Goal: Information Seeking & Learning: Learn about a topic

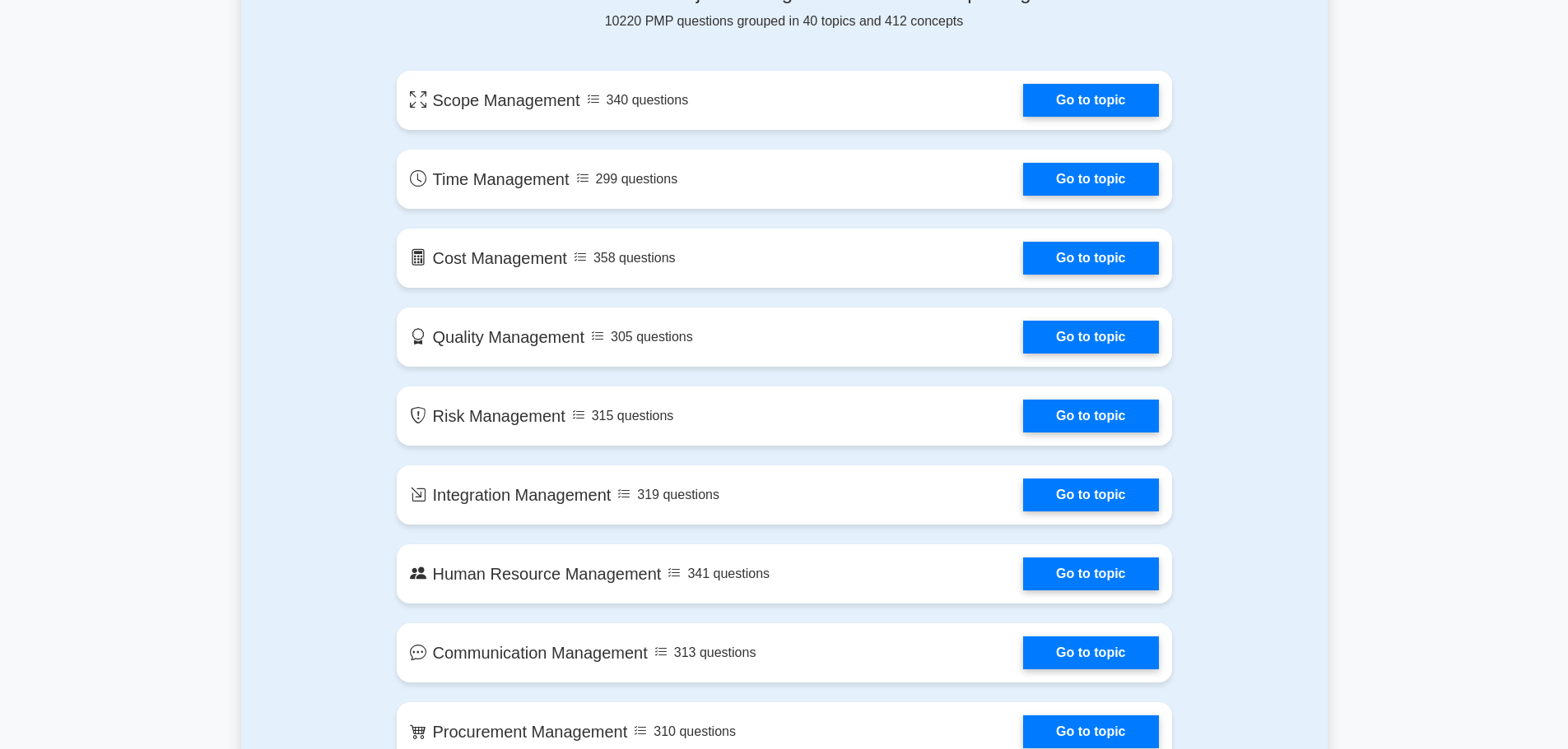
scroll to position [905, 0]
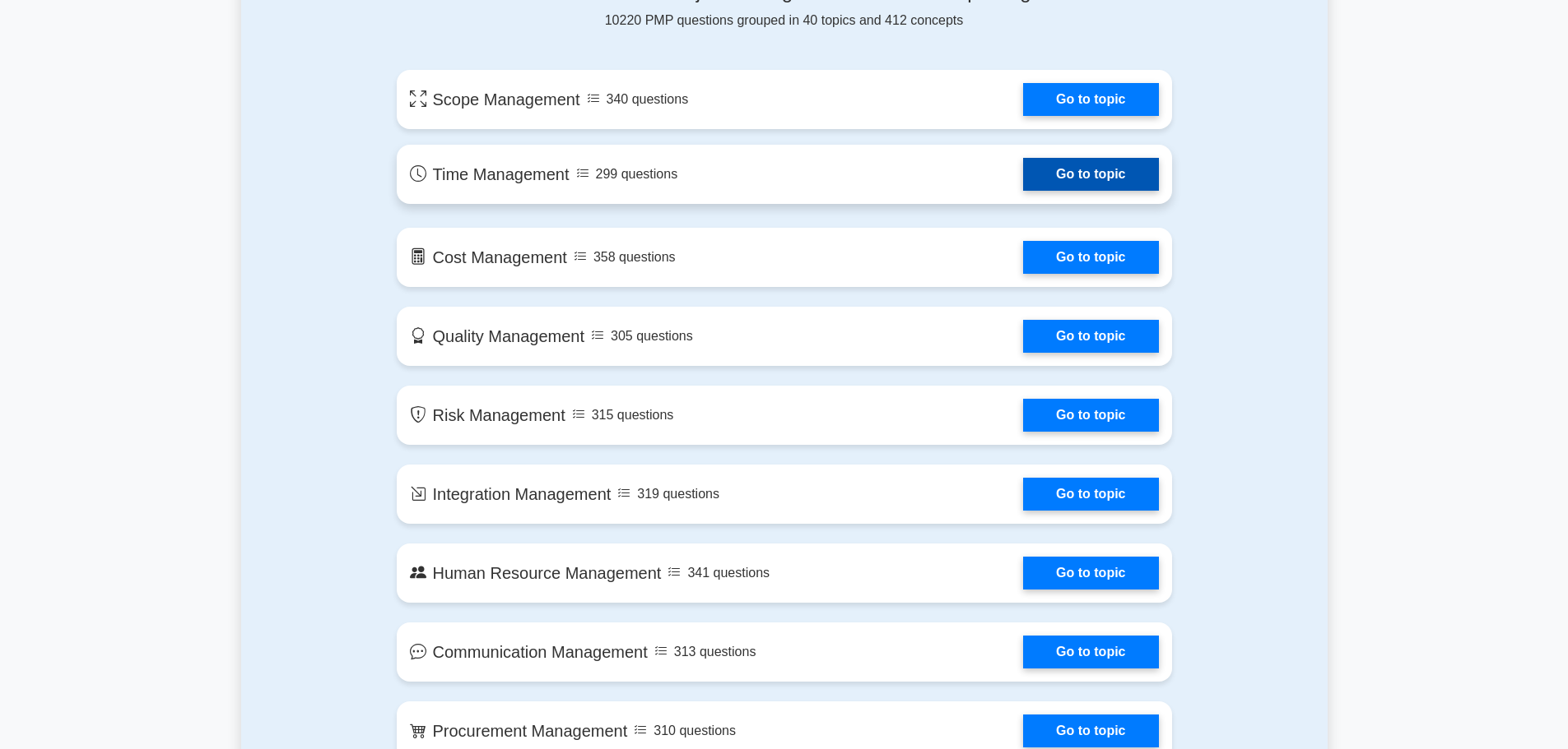
click at [1023, 172] on link "Go to topic" at bounding box center [1091, 175] width 135 height 33
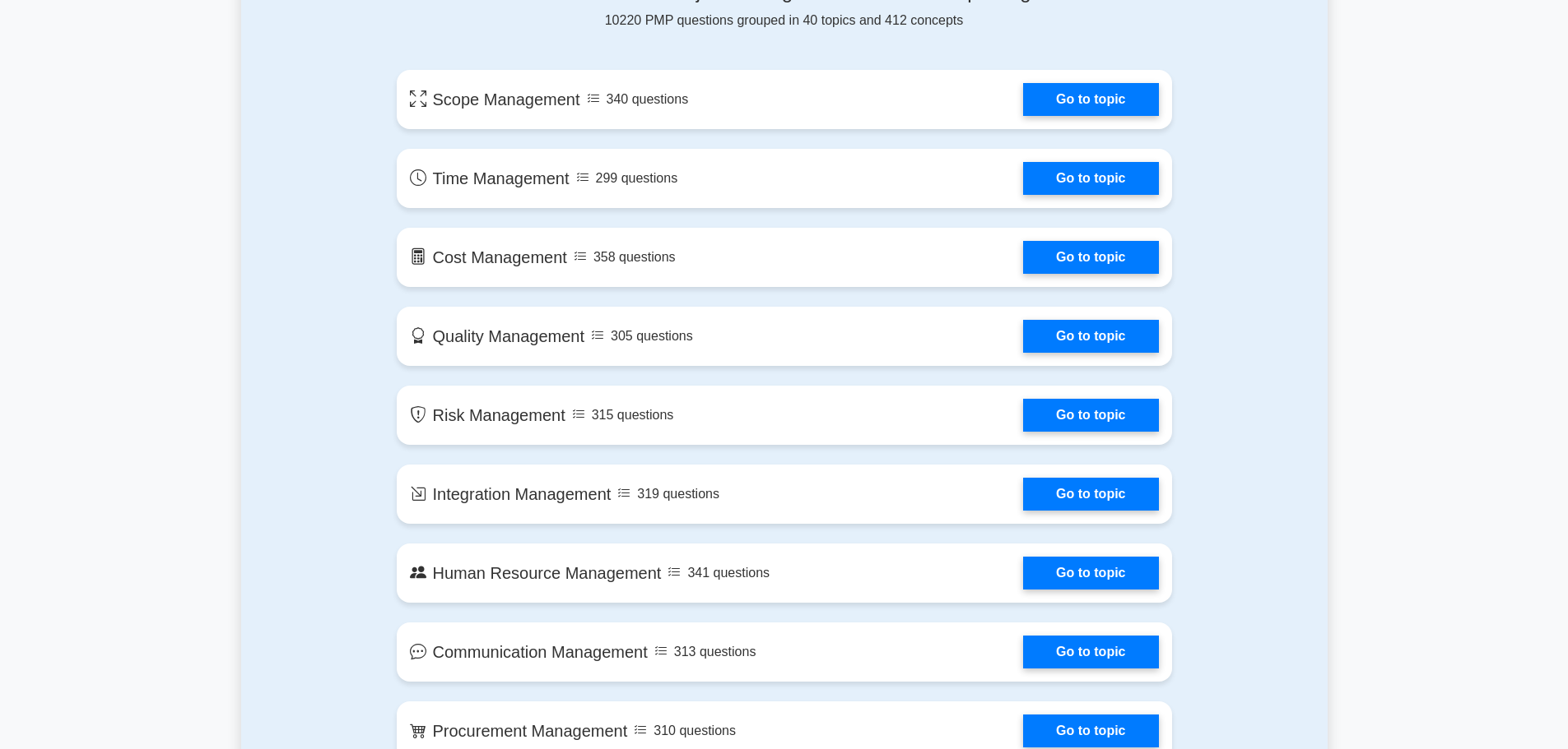
scroll to position [988, 0]
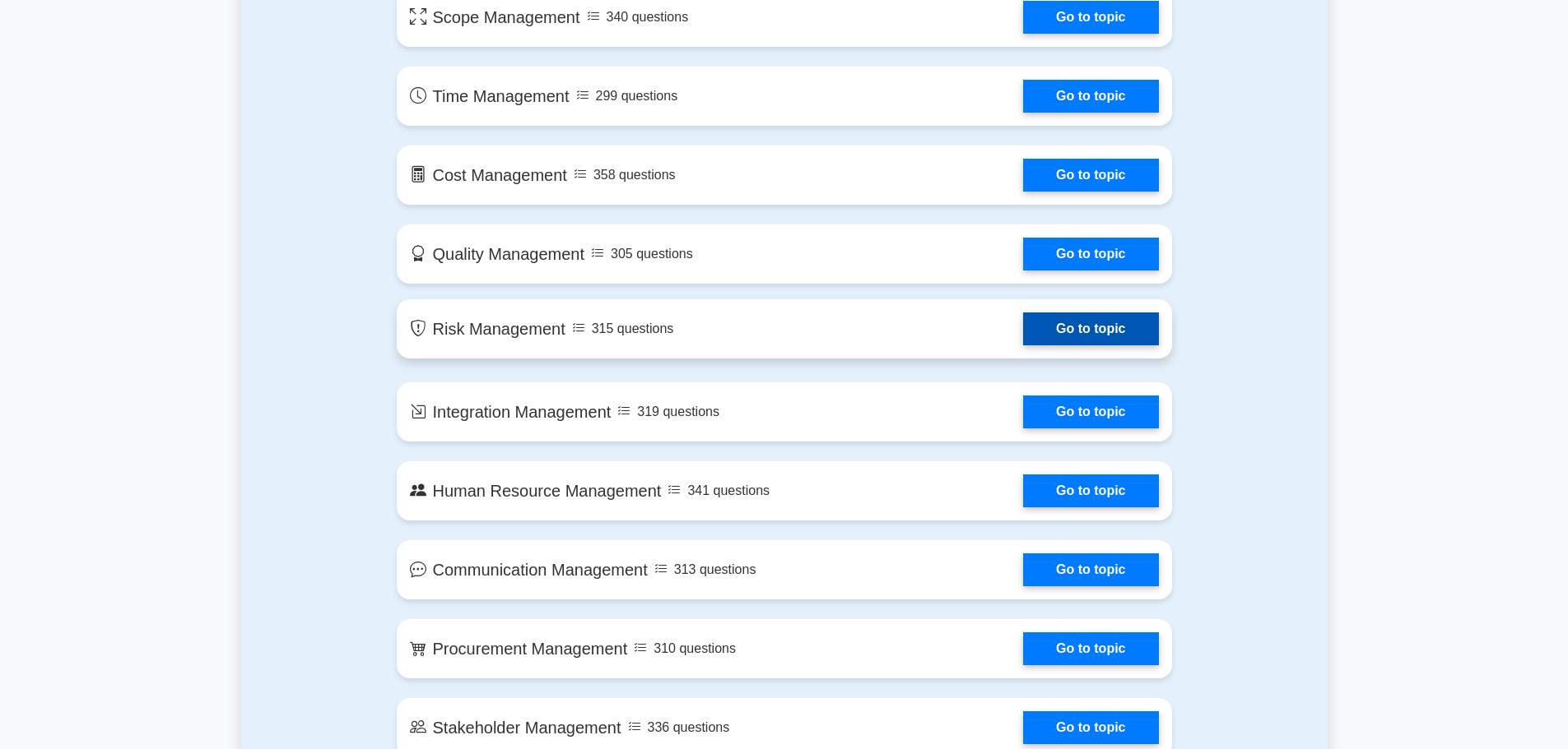
click at [1084, 321] on link "Go to topic" at bounding box center [1091, 329] width 135 height 33
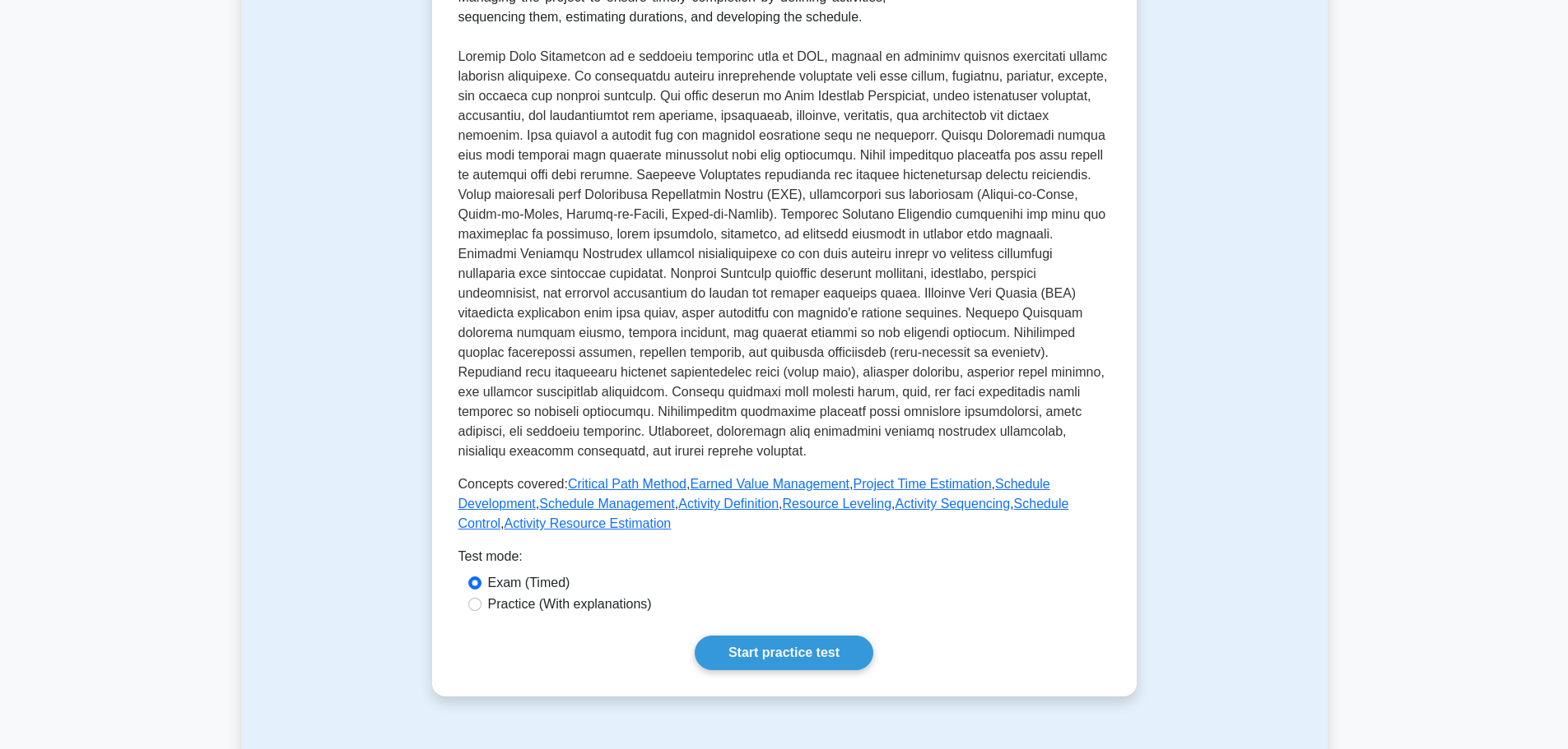
scroll to position [411, 0]
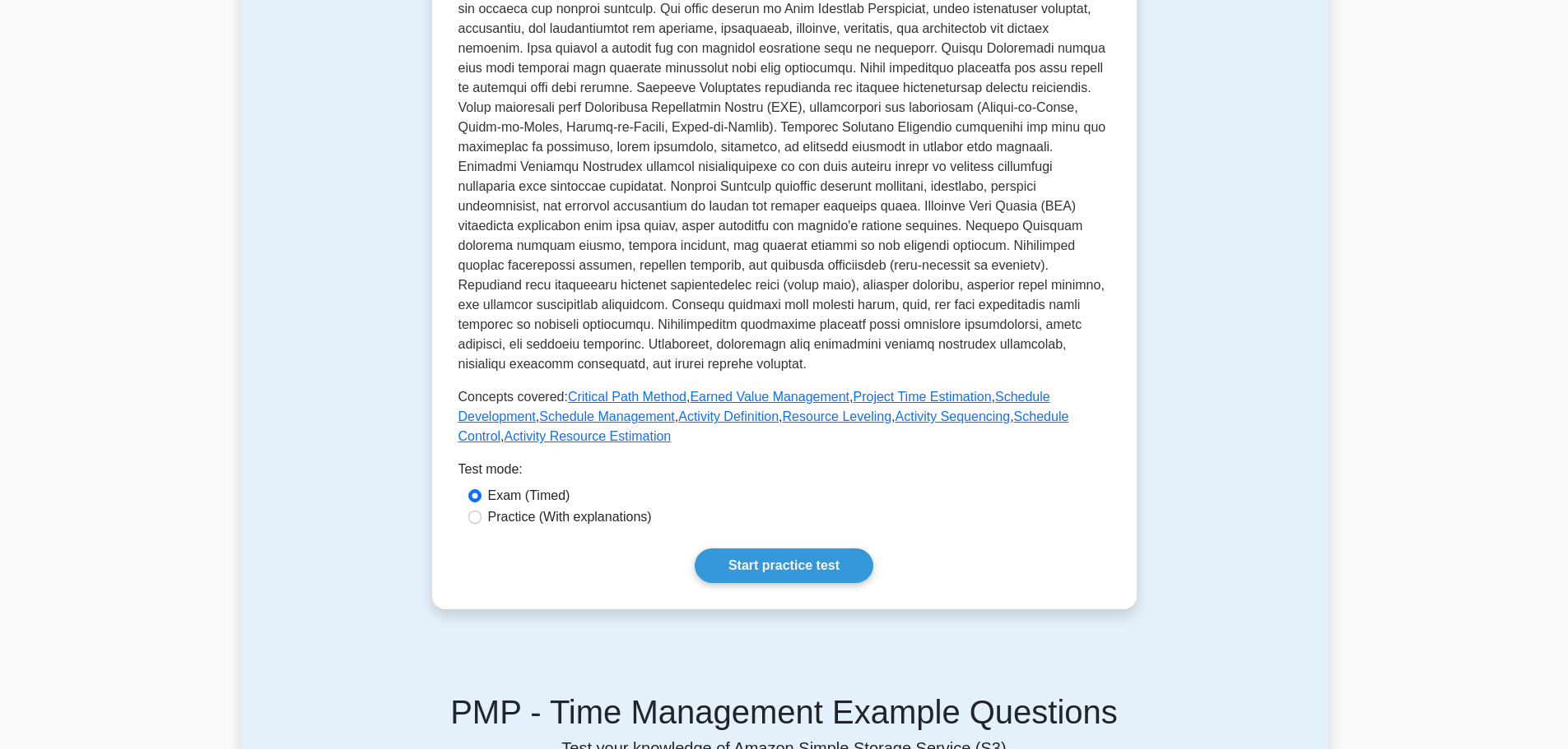
click at [577, 522] on label "Practice (With explanations)" at bounding box center [569, 517] width 164 height 20
click at [482, 522] on input "Practice (With explanations)" at bounding box center [475, 517] width 13 height 13
radio input "true"
click at [803, 570] on link "Start practice test" at bounding box center [784, 566] width 179 height 34
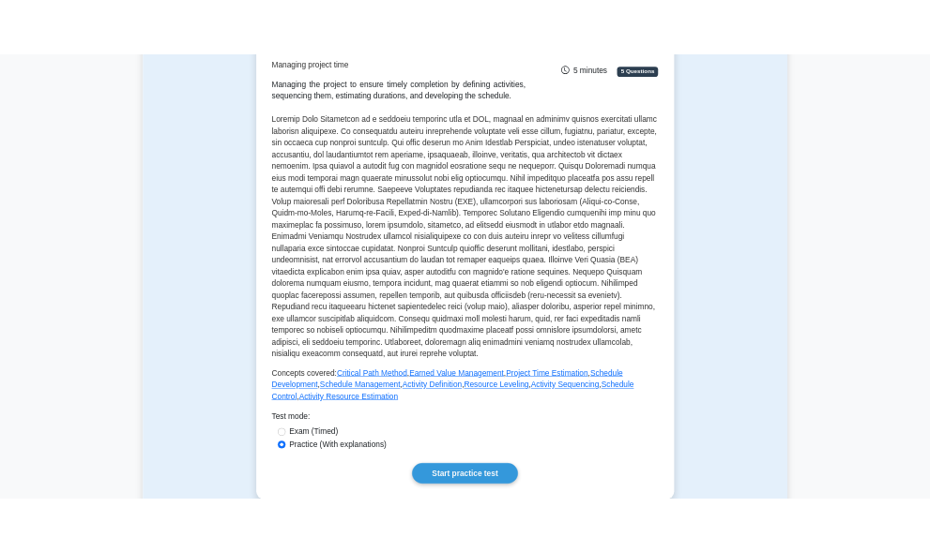
scroll to position [375, 0]
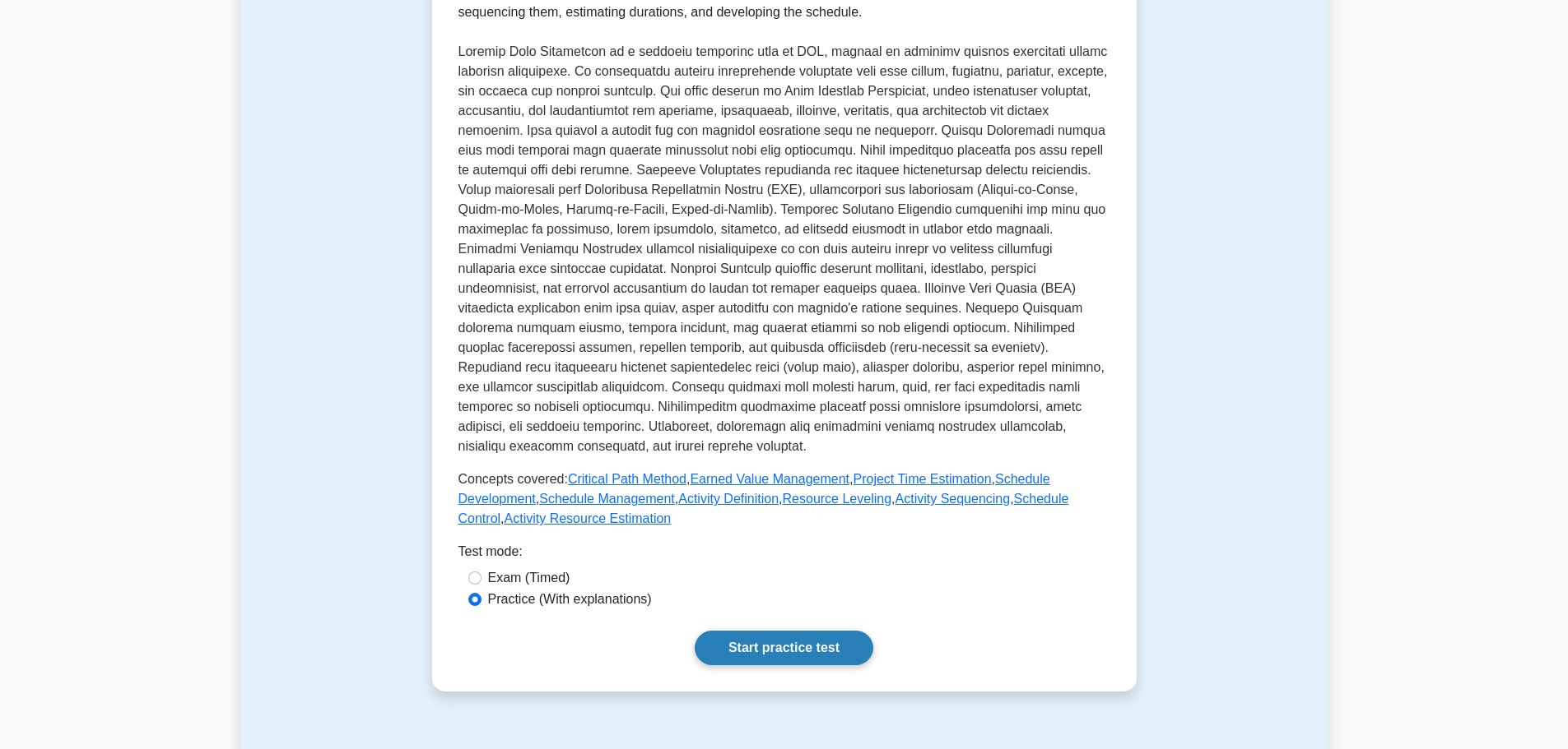
click at [782, 643] on link "Start practice test" at bounding box center [784, 647] width 179 height 34
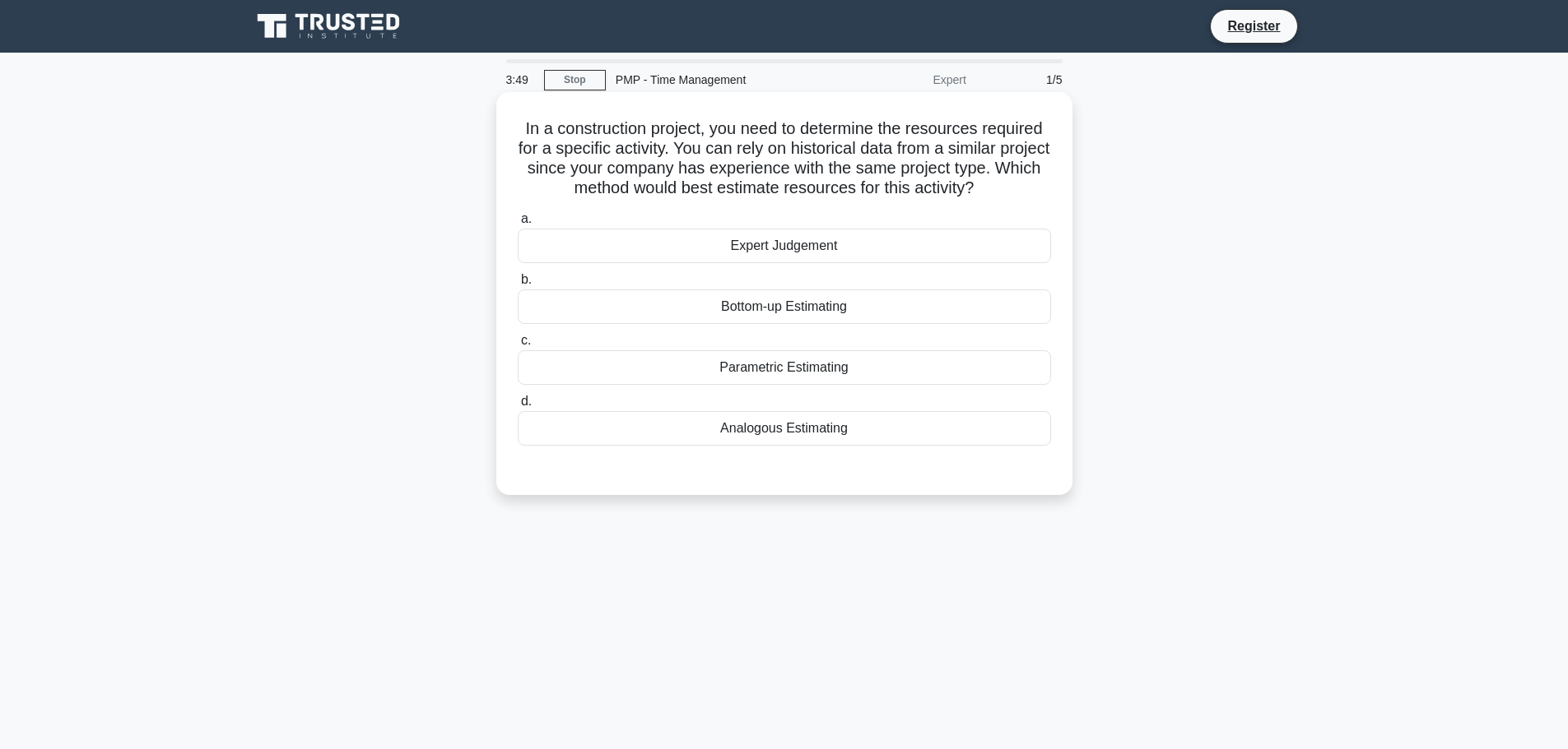
click at [863, 427] on div "Analogous Estimating" at bounding box center [784, 428] width 533 height 34
click at [518, 407] on input "d. Analogous Estimating" at bounding box center [518, 402] width 0 height 11
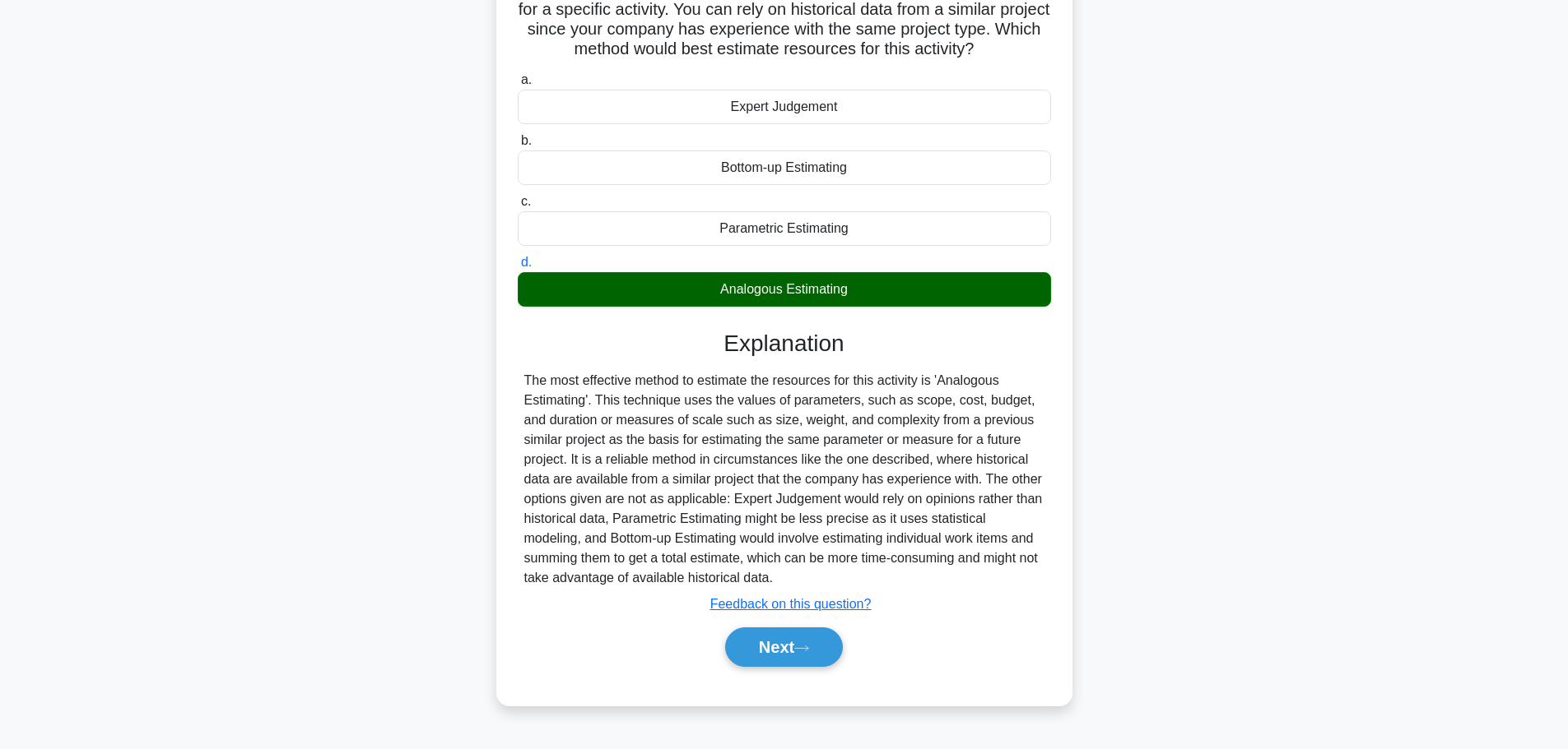
scroll to position [57, 0]
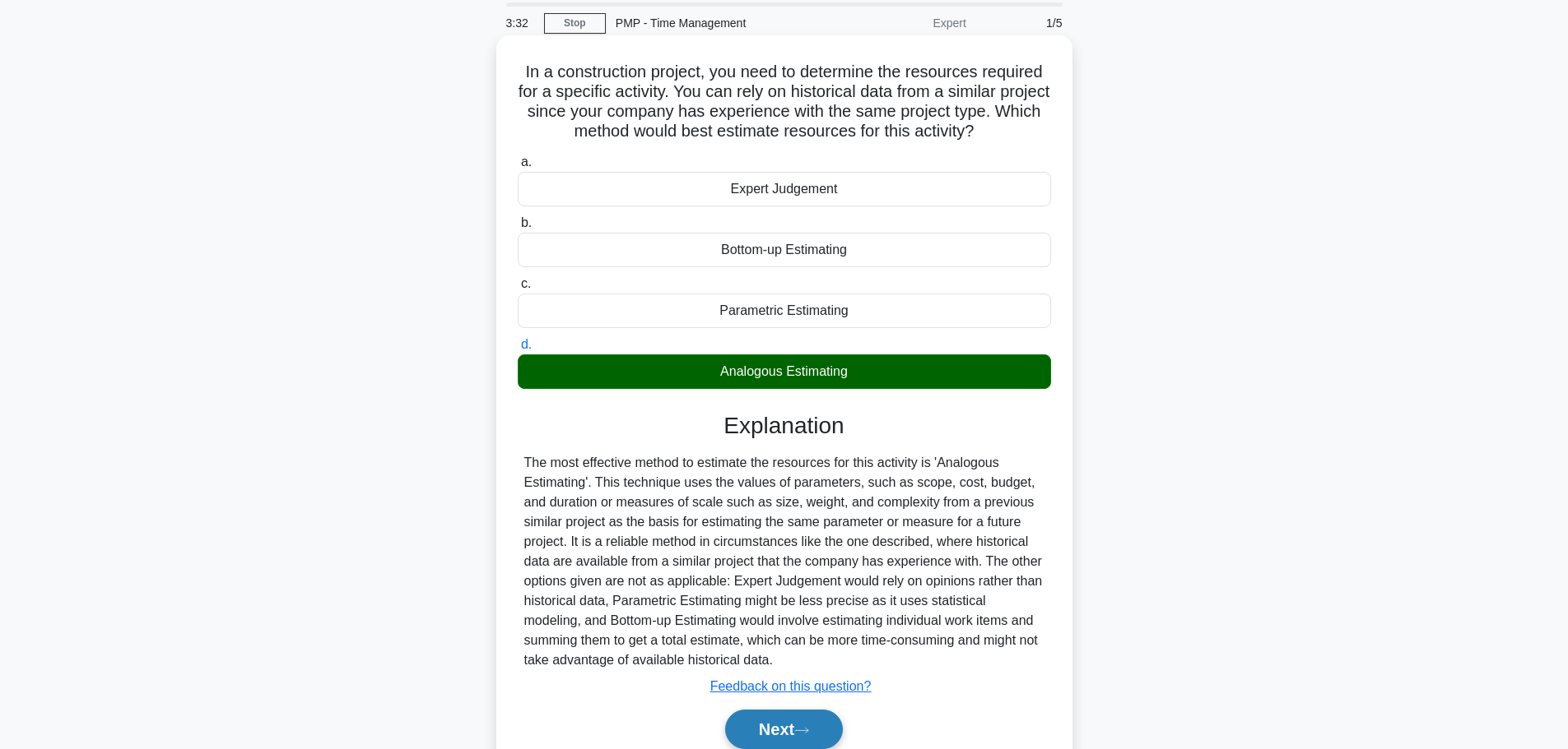
click at [792, 723] on button "Next" at bounding box center [784, 729] width 118 height 39
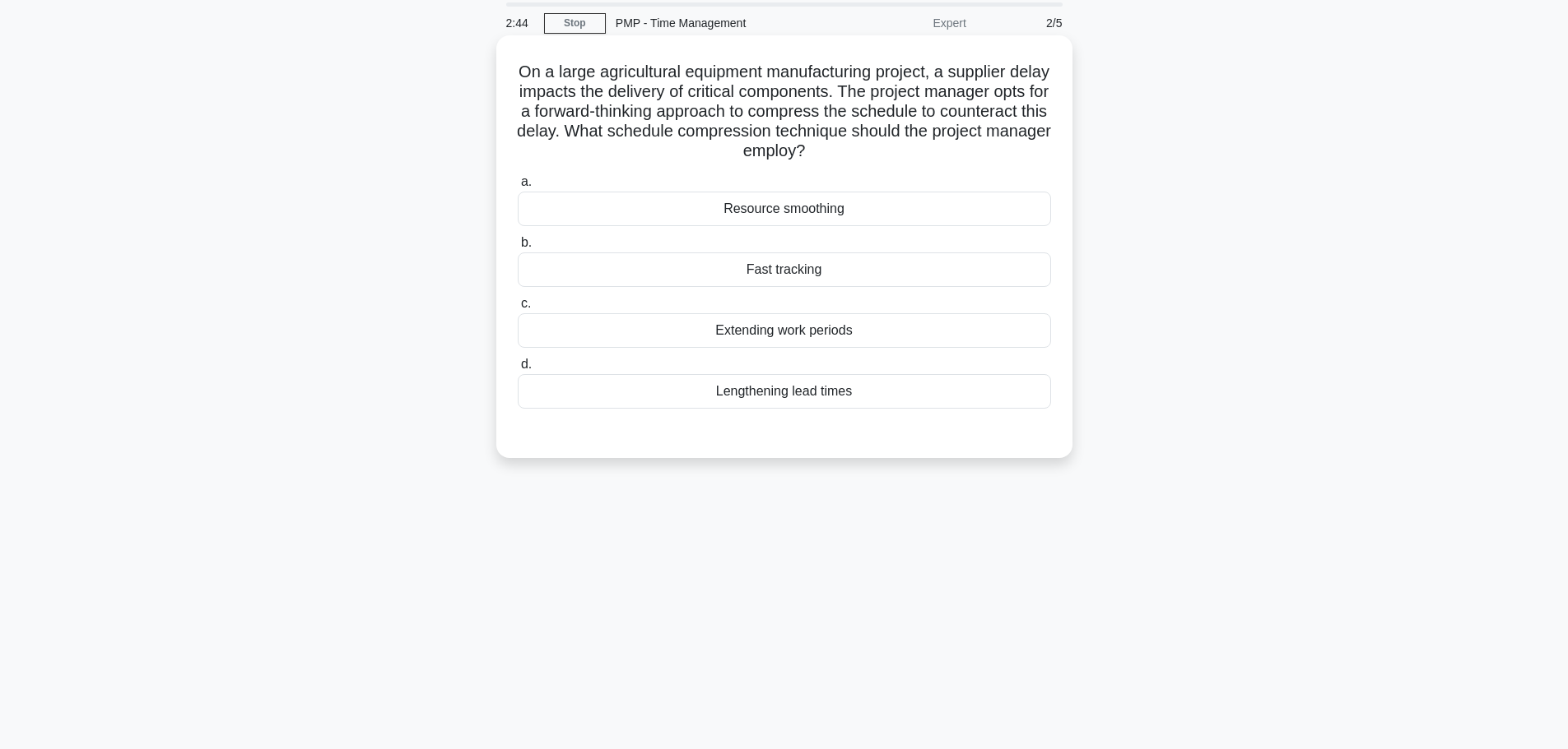
click at [879, 272] on div "Fast tracking" at bounding box center [784, 269] width 533 height 34
click at [518, 248] on input "b. Fast tracking" at bounding box center [518, 243] width 0 height 11
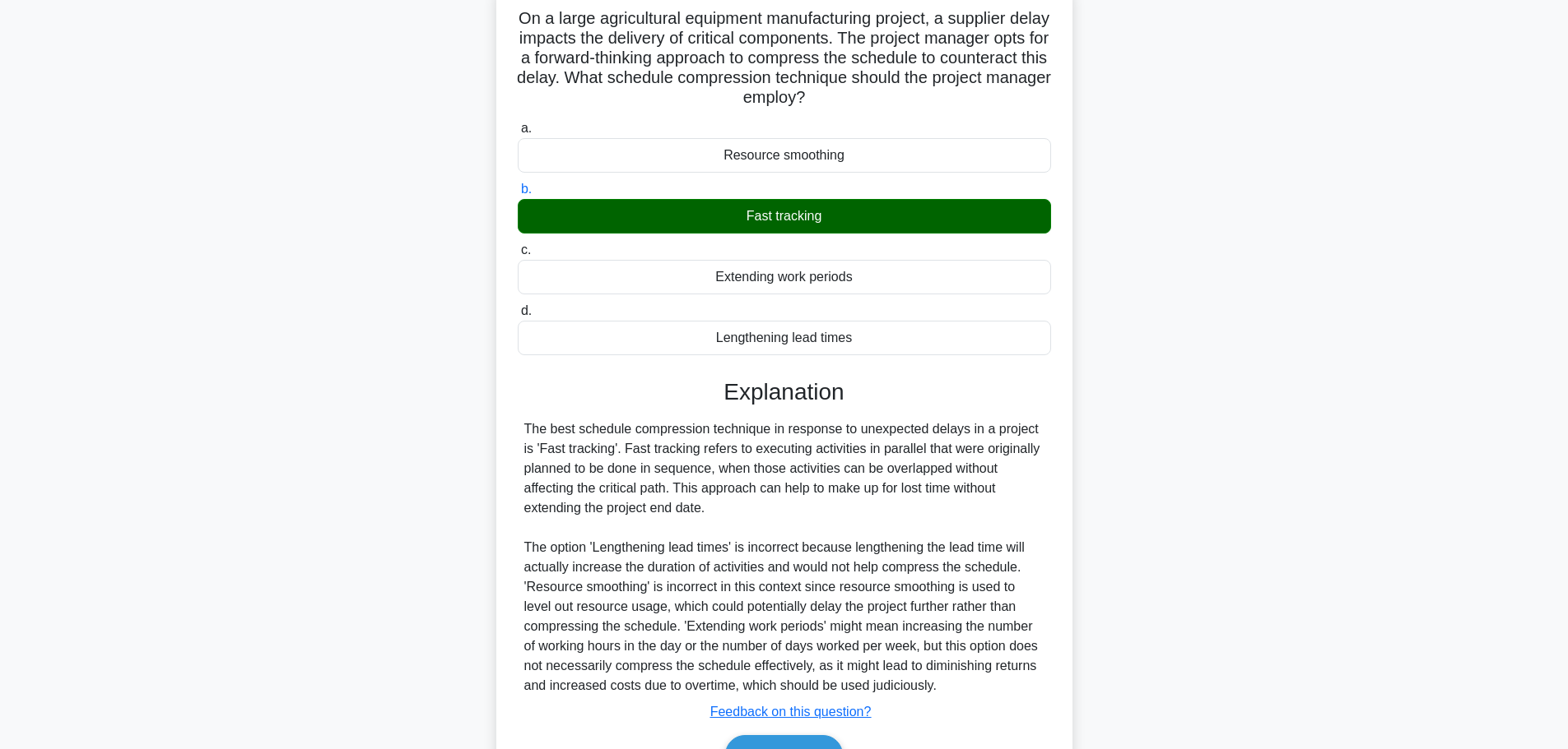
scroll to position [139, 0]
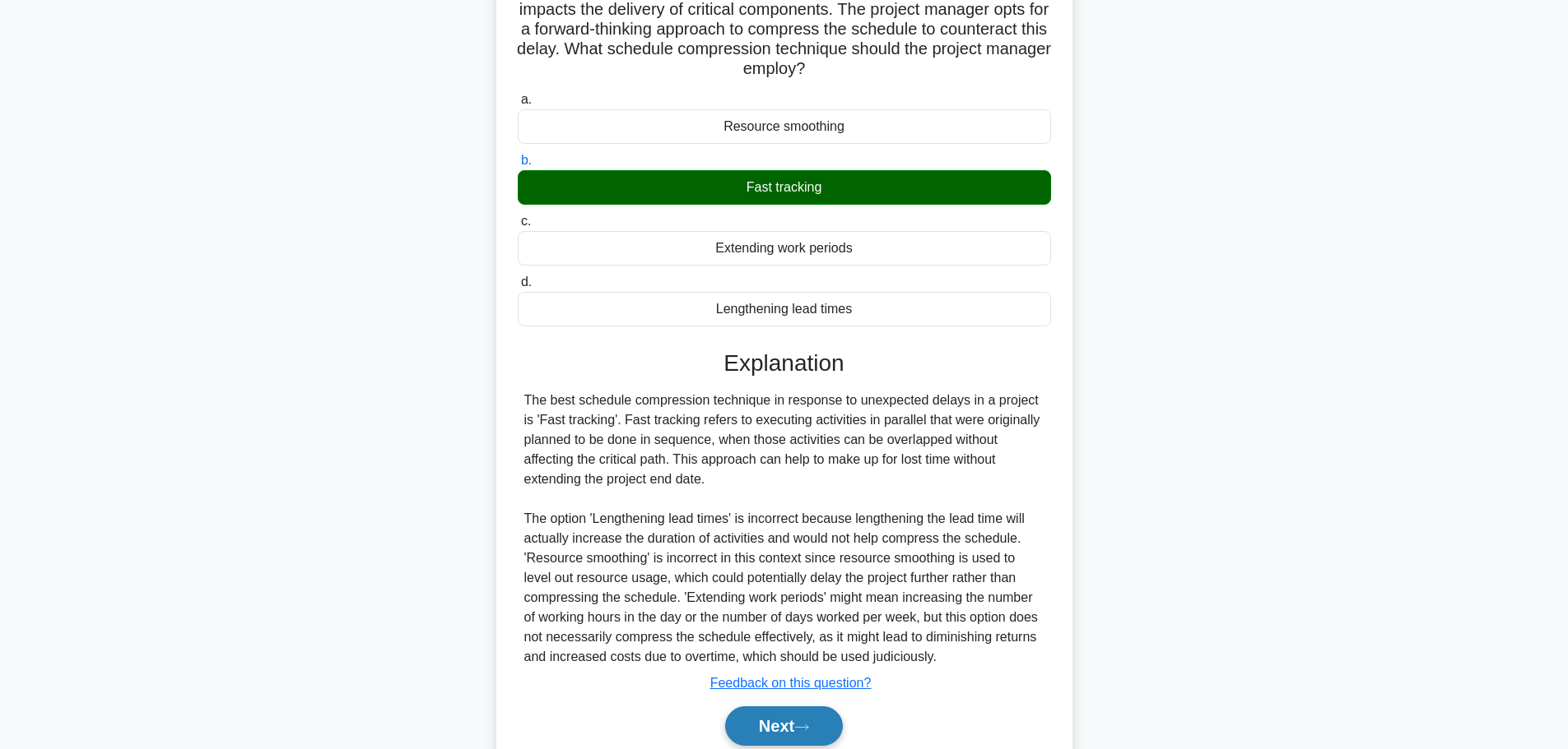
click at [784, 724] on button "Next" at bounding box center [784, 726] width 118 height 39
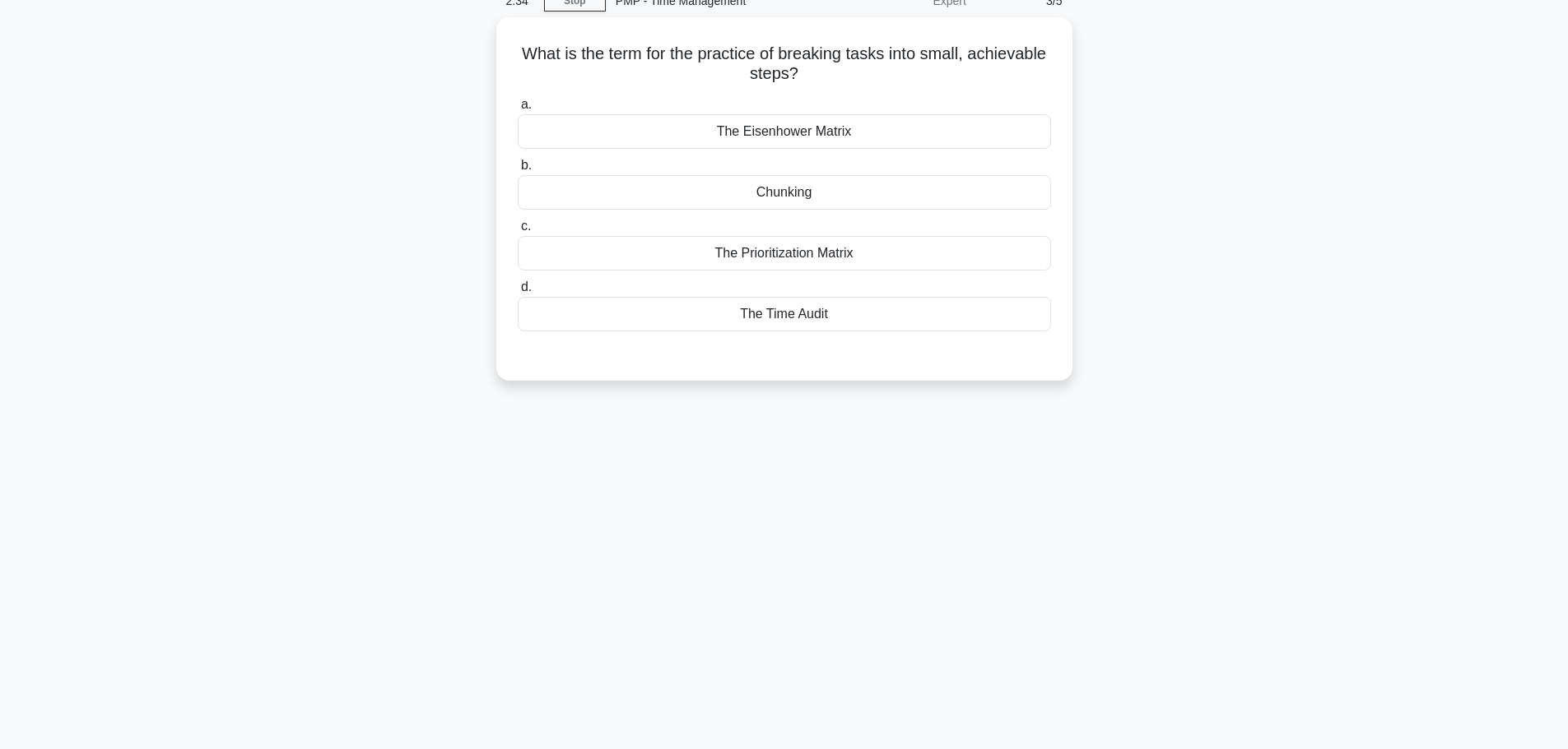
scroll to position [0, 0]
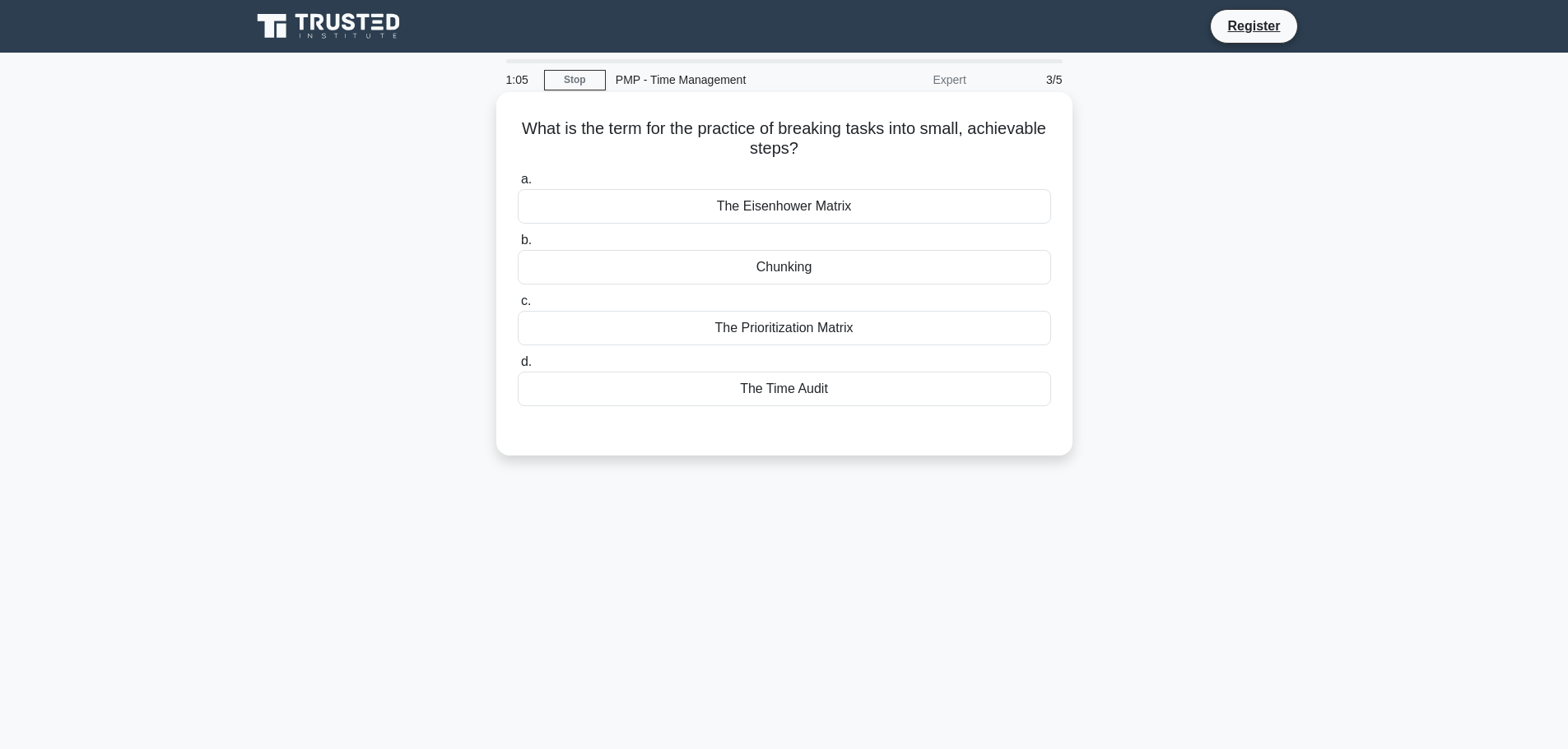
click at [875, 207] on div "The Eisenhower Matrix" at bounding box center [784, 206] width 533 height 34
click at [518, 185] on input "a. The Eisenhower Matrix" at bounding box center [518, 180] width 0 height 11
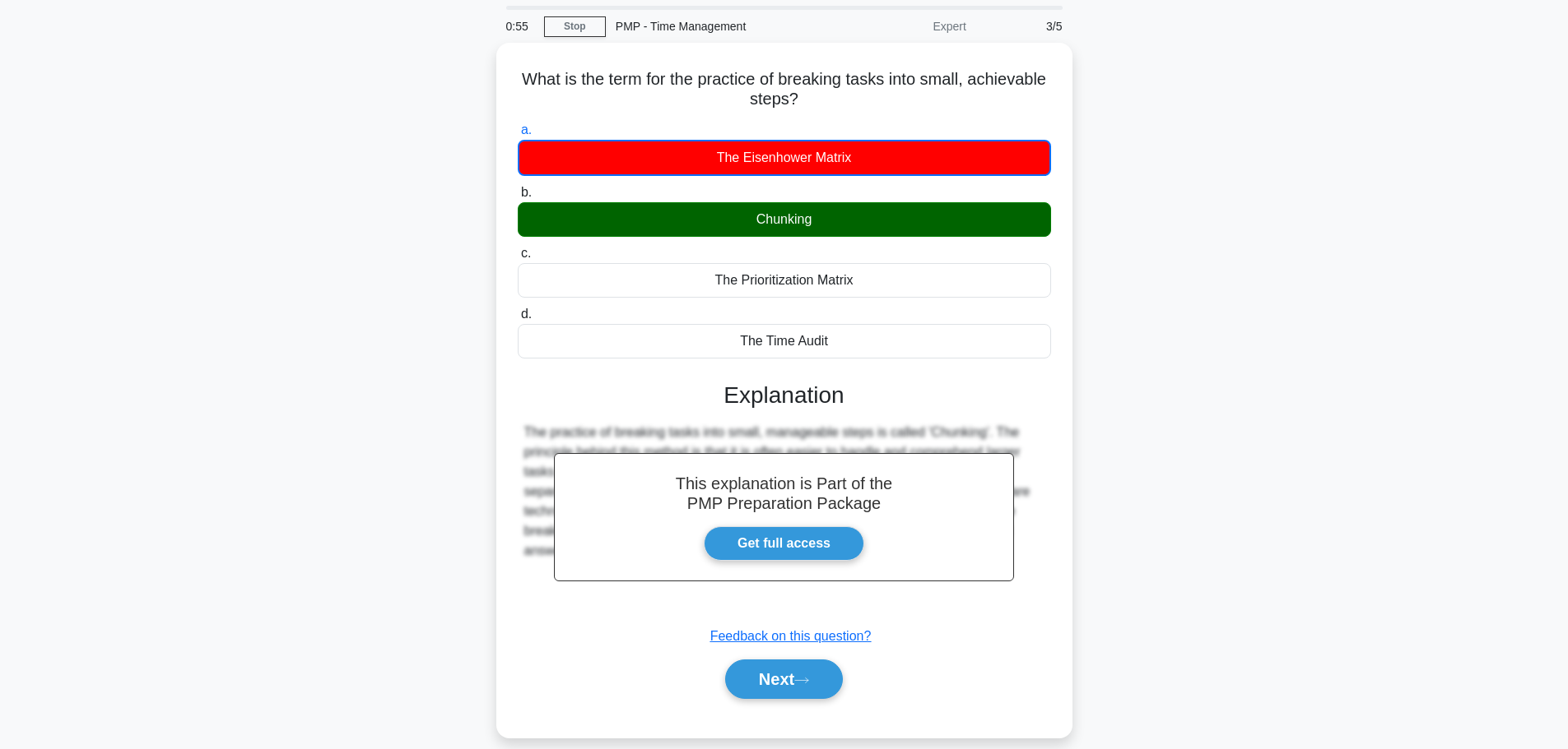
scroll to position [82, 0]
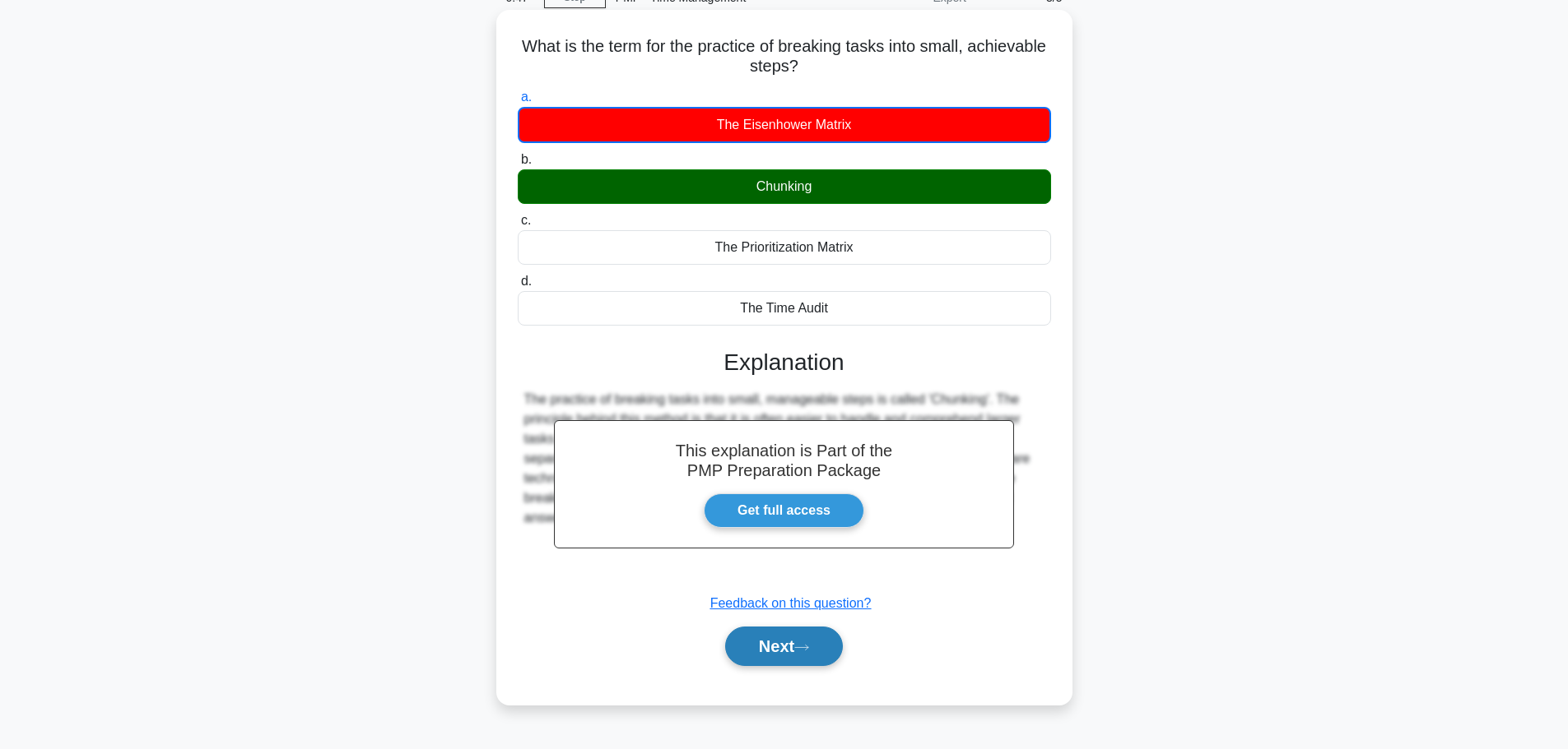
click at [827, 640] on button "Next" at bounding box center [784, 646] width 118 height 39
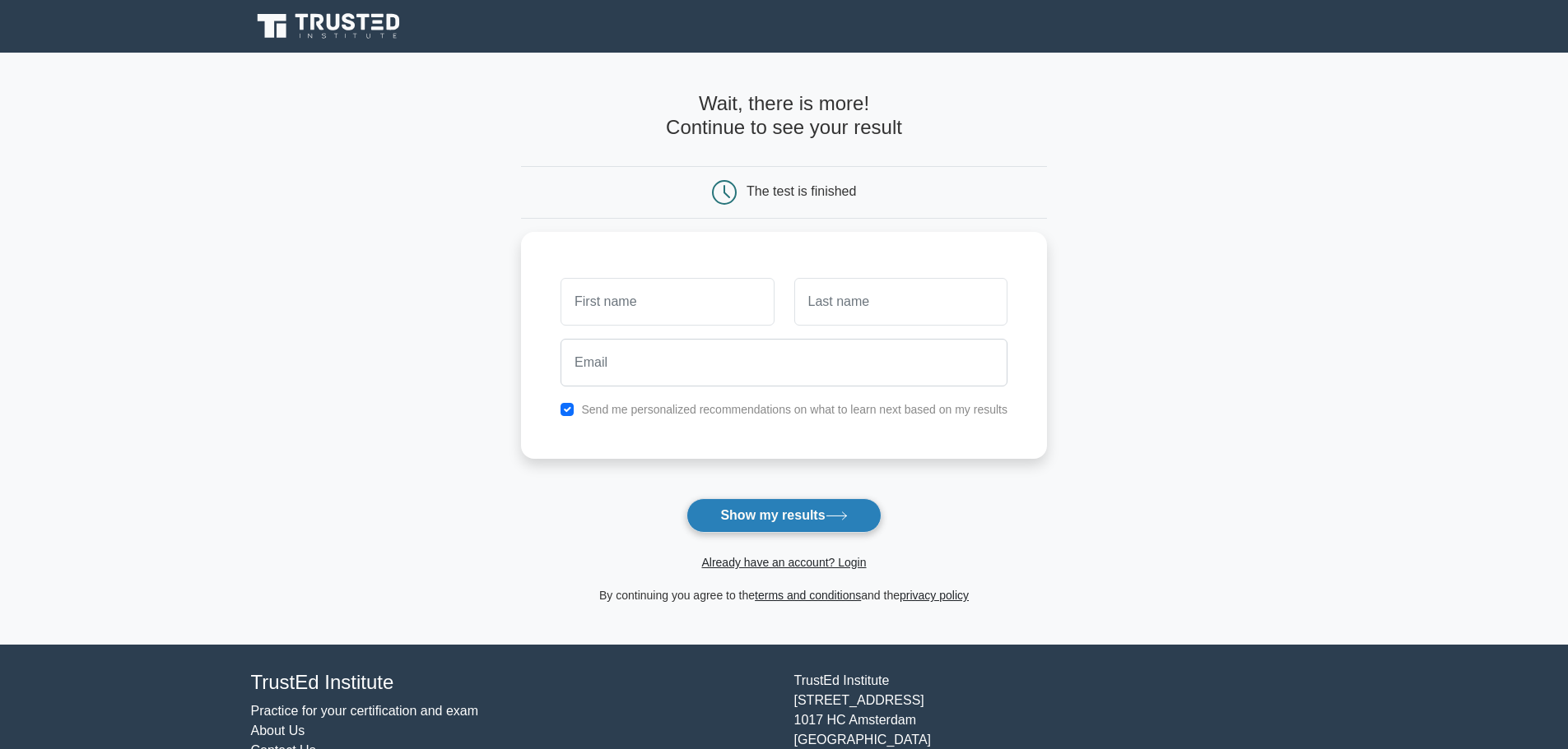
click at [831, 516] on icon at bounding box center [836, 516] width 22 height 9
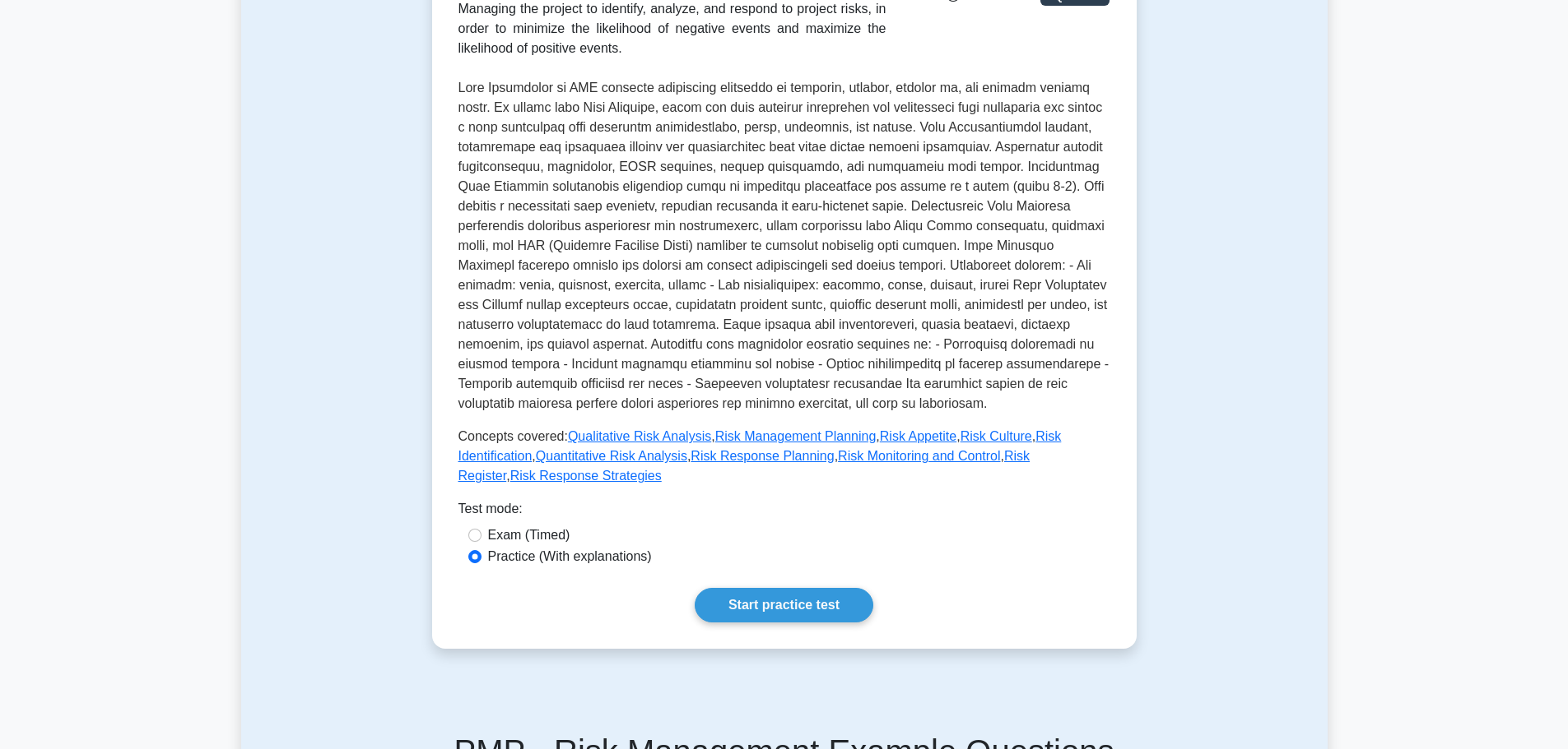
scroll to position [329, 0]
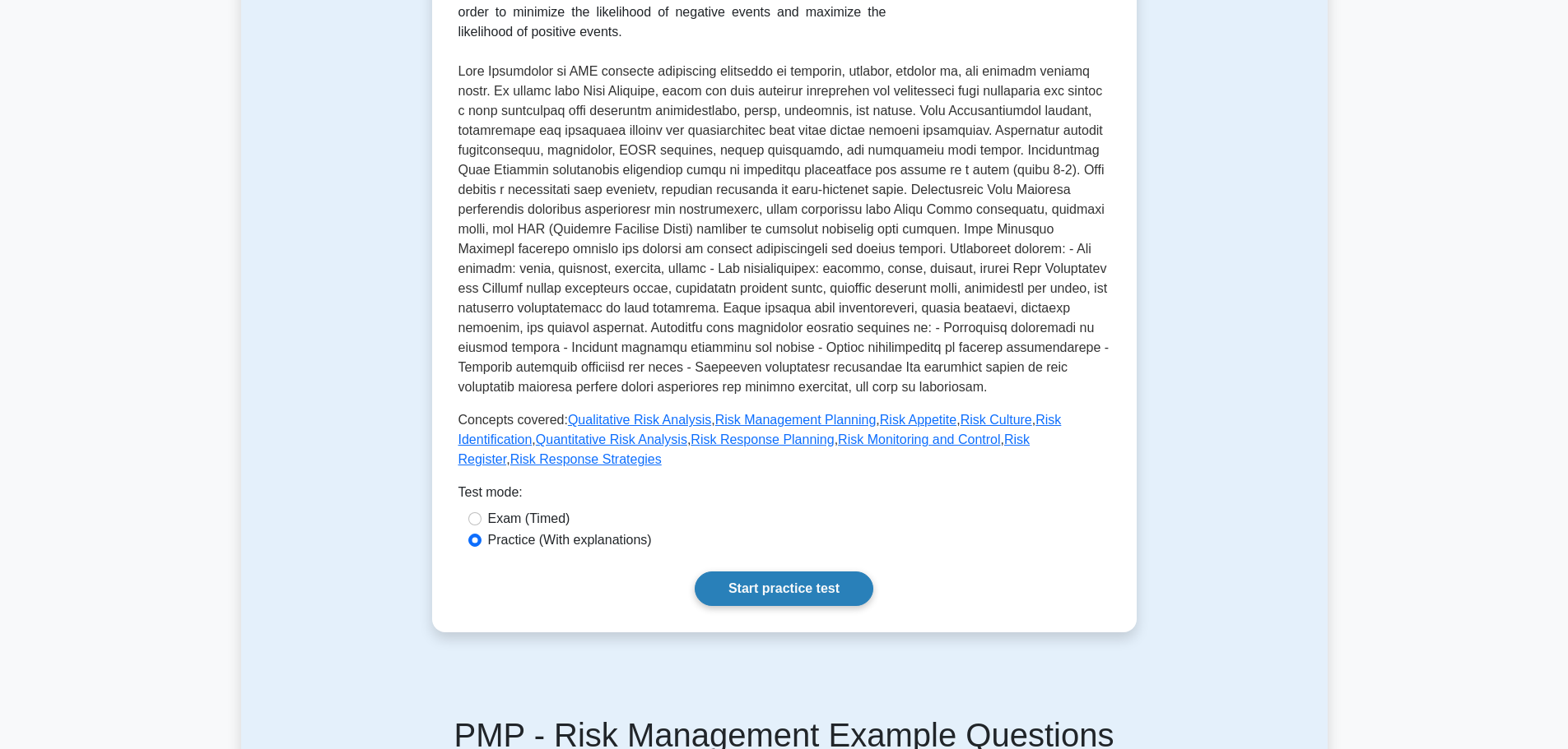
click at [797, 572] on link "Start practice test" at bounding box center [784, 588] width 179 height 34
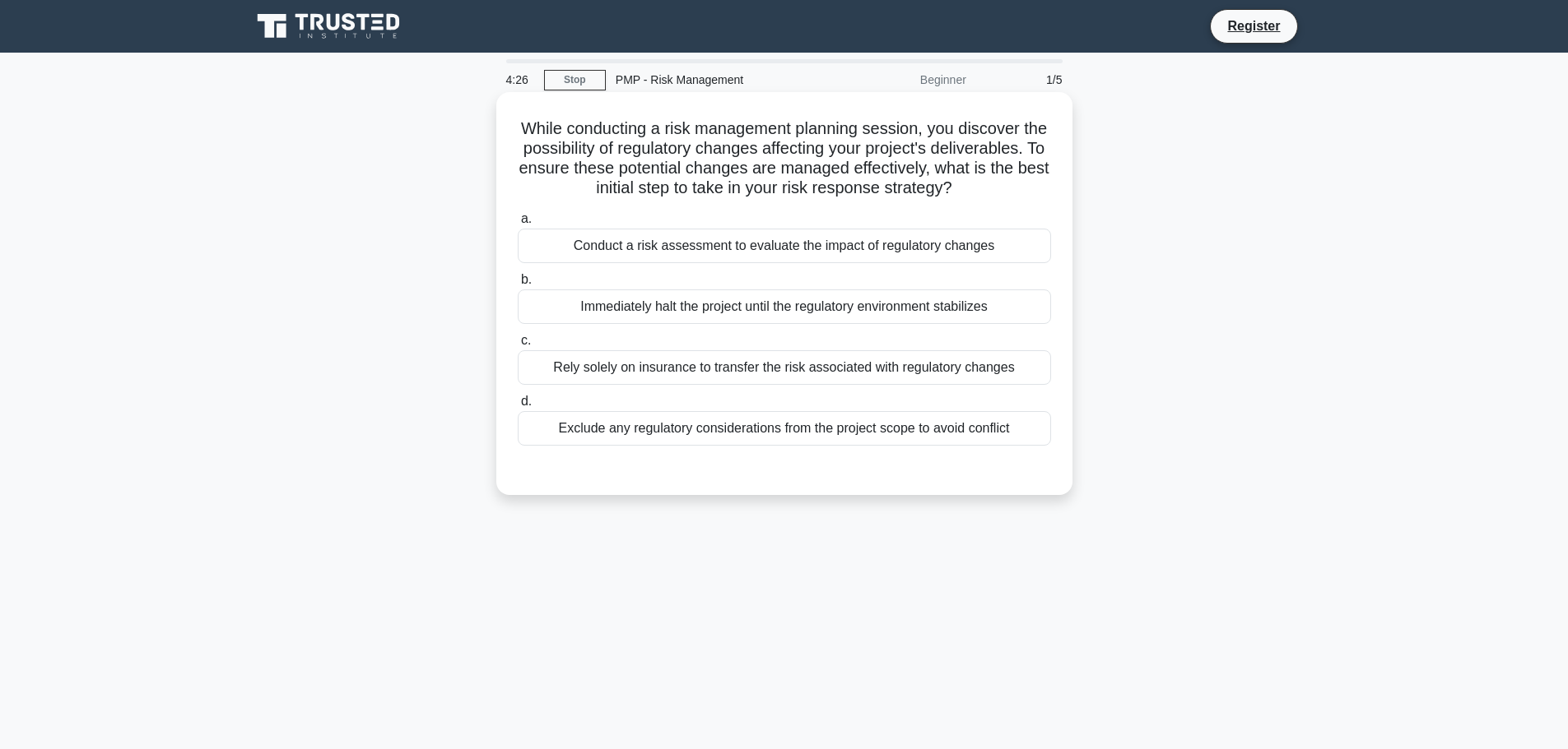
click at [738, 263] on div "Conduct a risk assessment to evaluate the impact of regulatory changes" at bounding box center [784, 246] width 533 height 34
click at [518, 225] on input "a. Conduct a risk assessment to evaluate the impact of regulatory changes" at bounding box center [518, 219] width 0 height 11
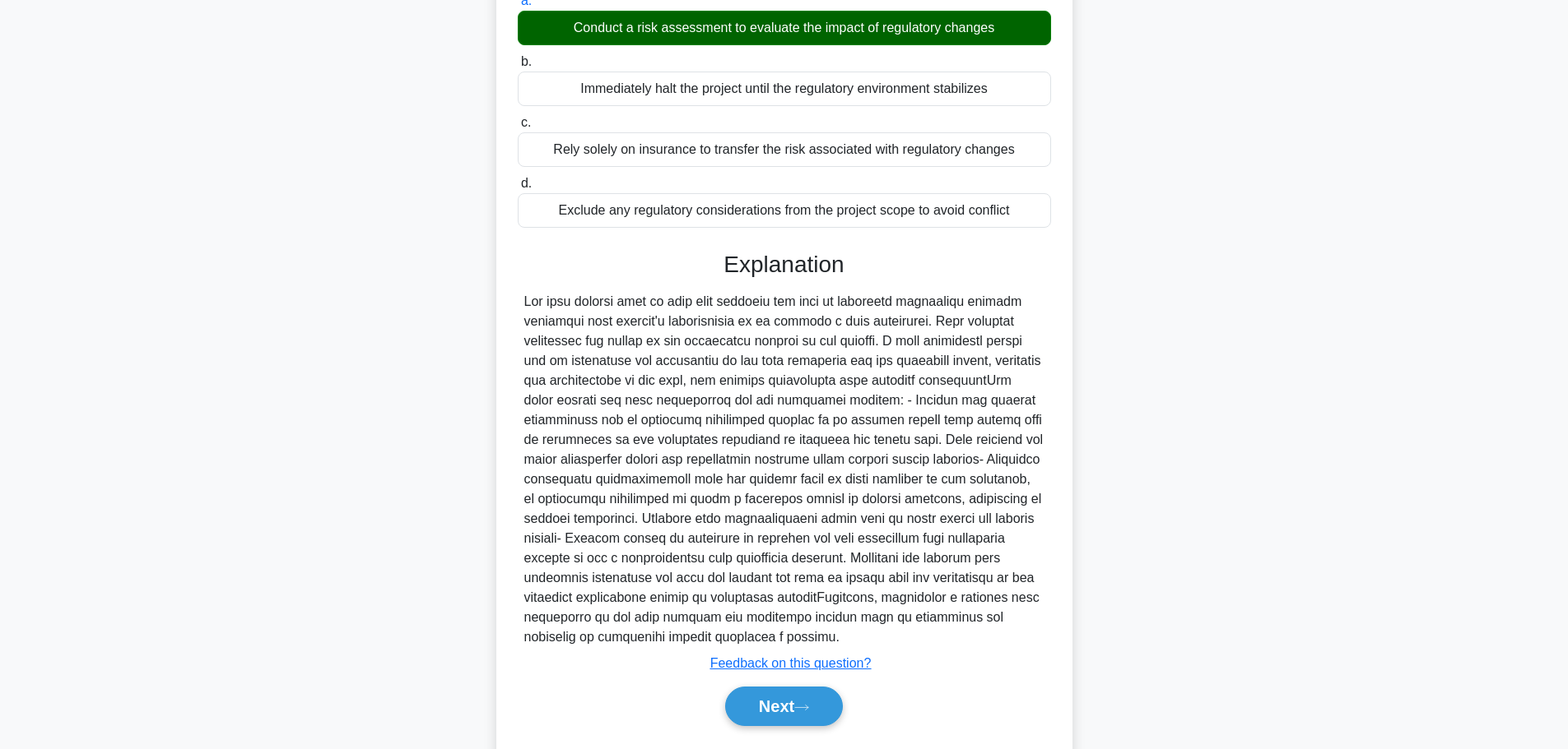
scroll to position [285, 0]
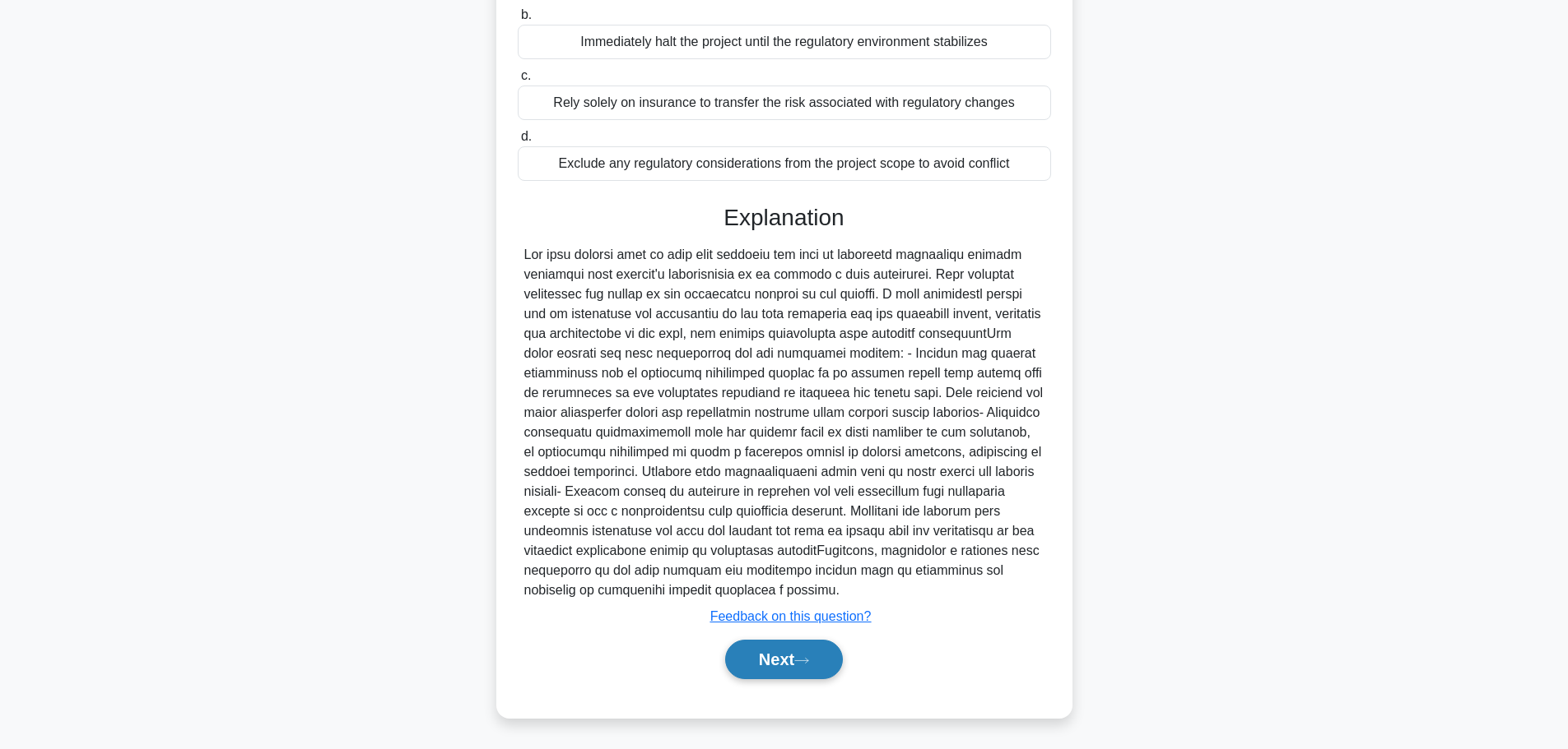
click at [768, 659] on button "Next" at bounding box center [784, 660] width 118 height 39
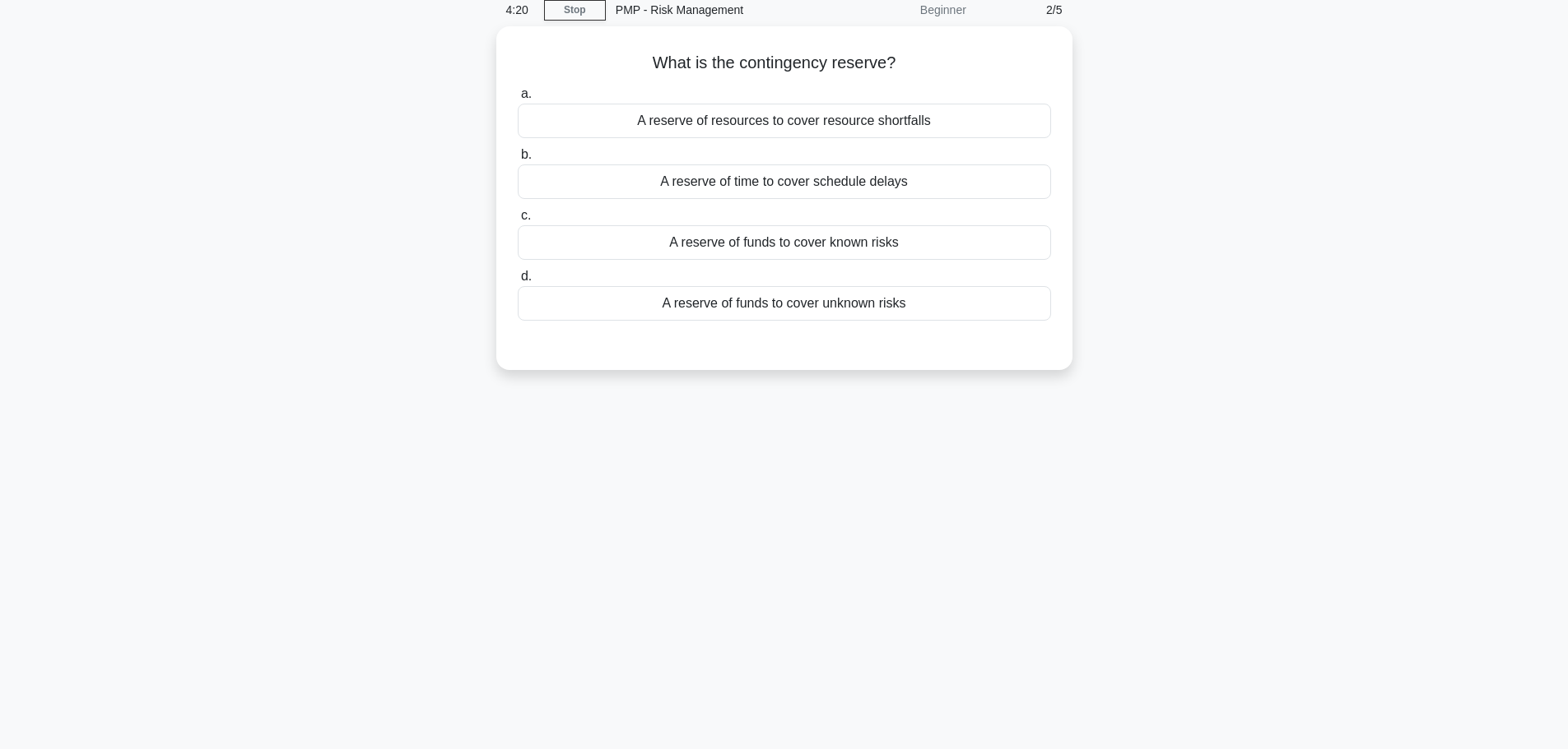
scroll to position [0, 0]
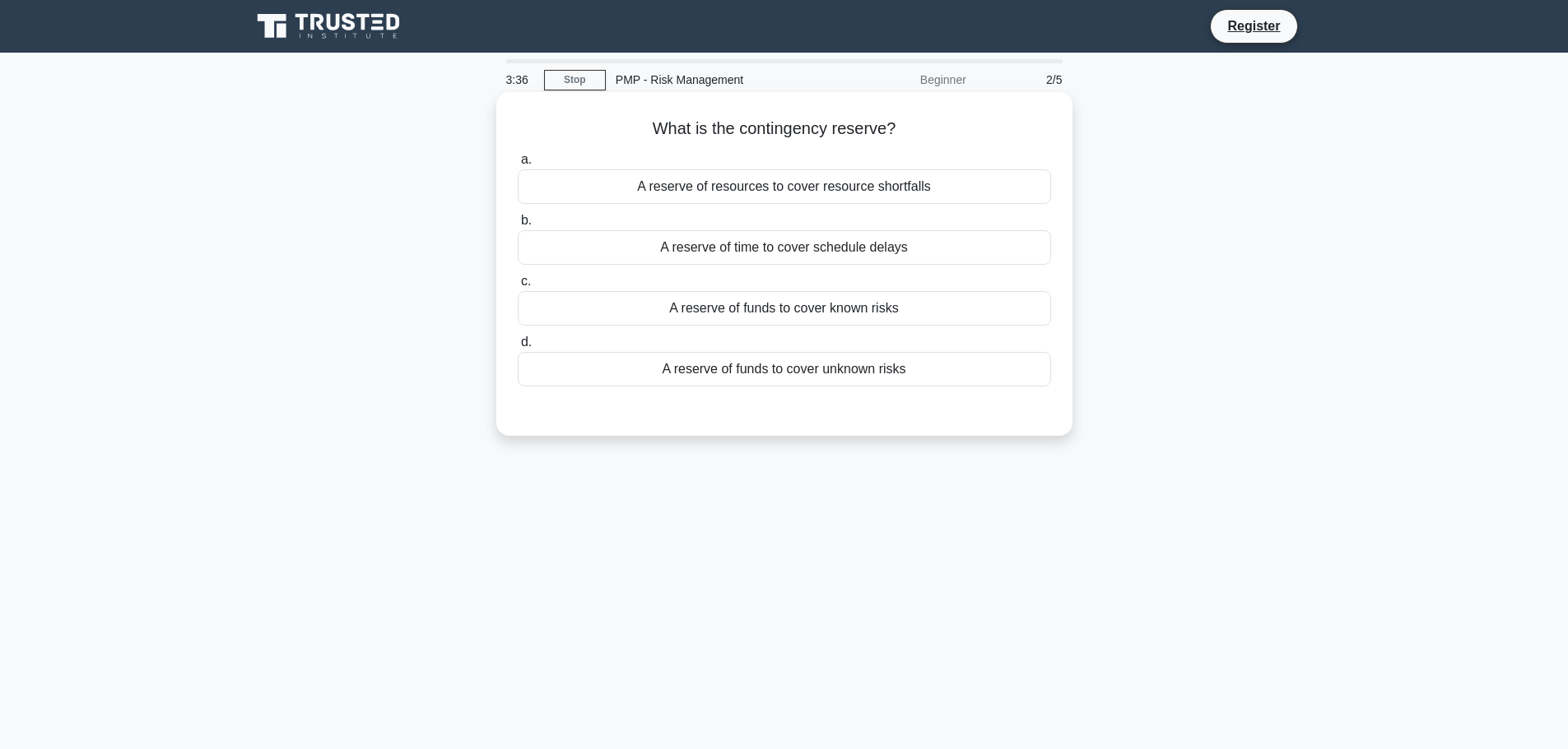
click at [814, 373] on div "A reserve of funds to cover unknown risks" at bounding box center [784, 368] width 533 height 34
click at [518, 348] on input "d. A reserve of funds to cover unknown risks" at bounding box center [518, 343] width 0 height 11
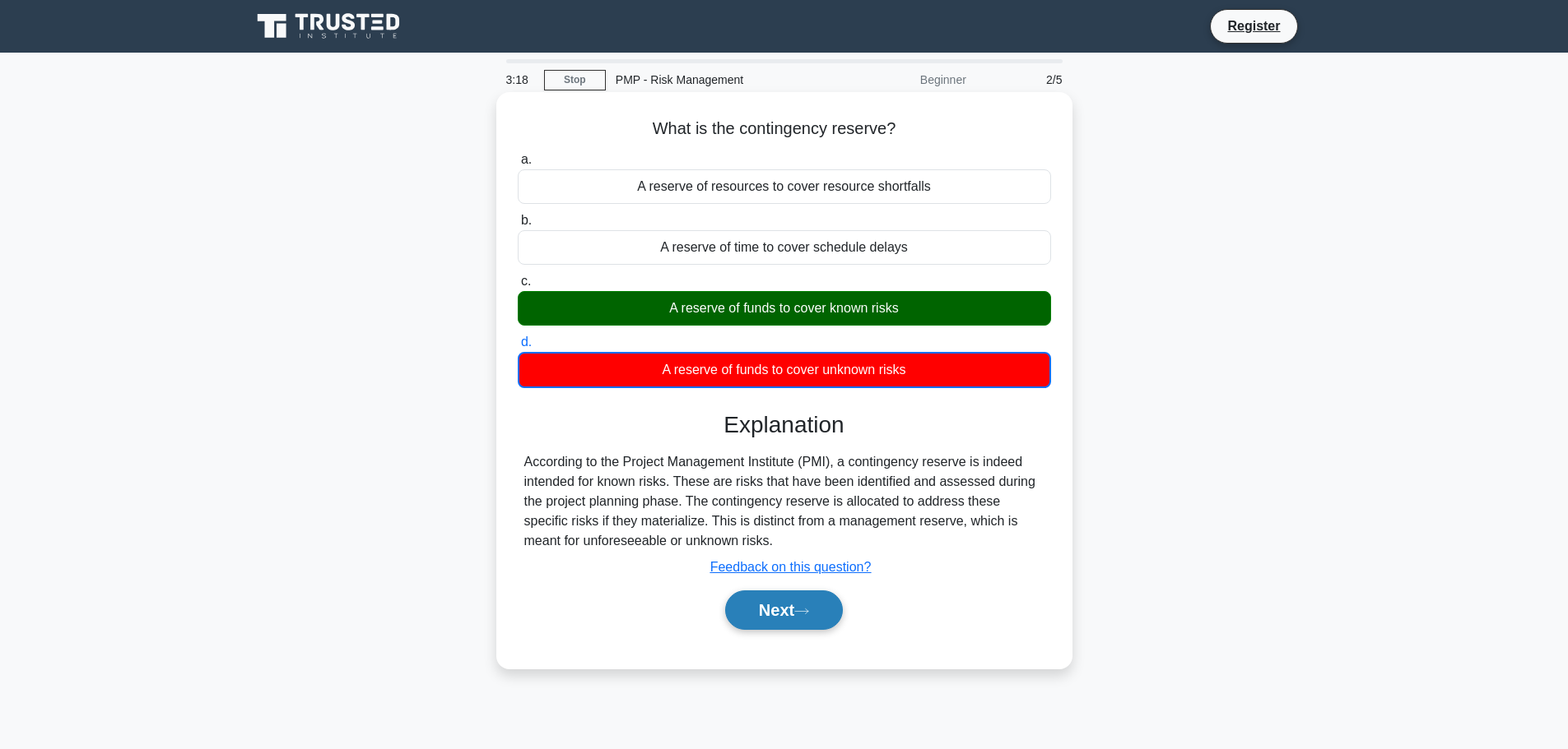
click at [817, 609] on button "Next" at bounding box center [784, 610] width 118 height 39
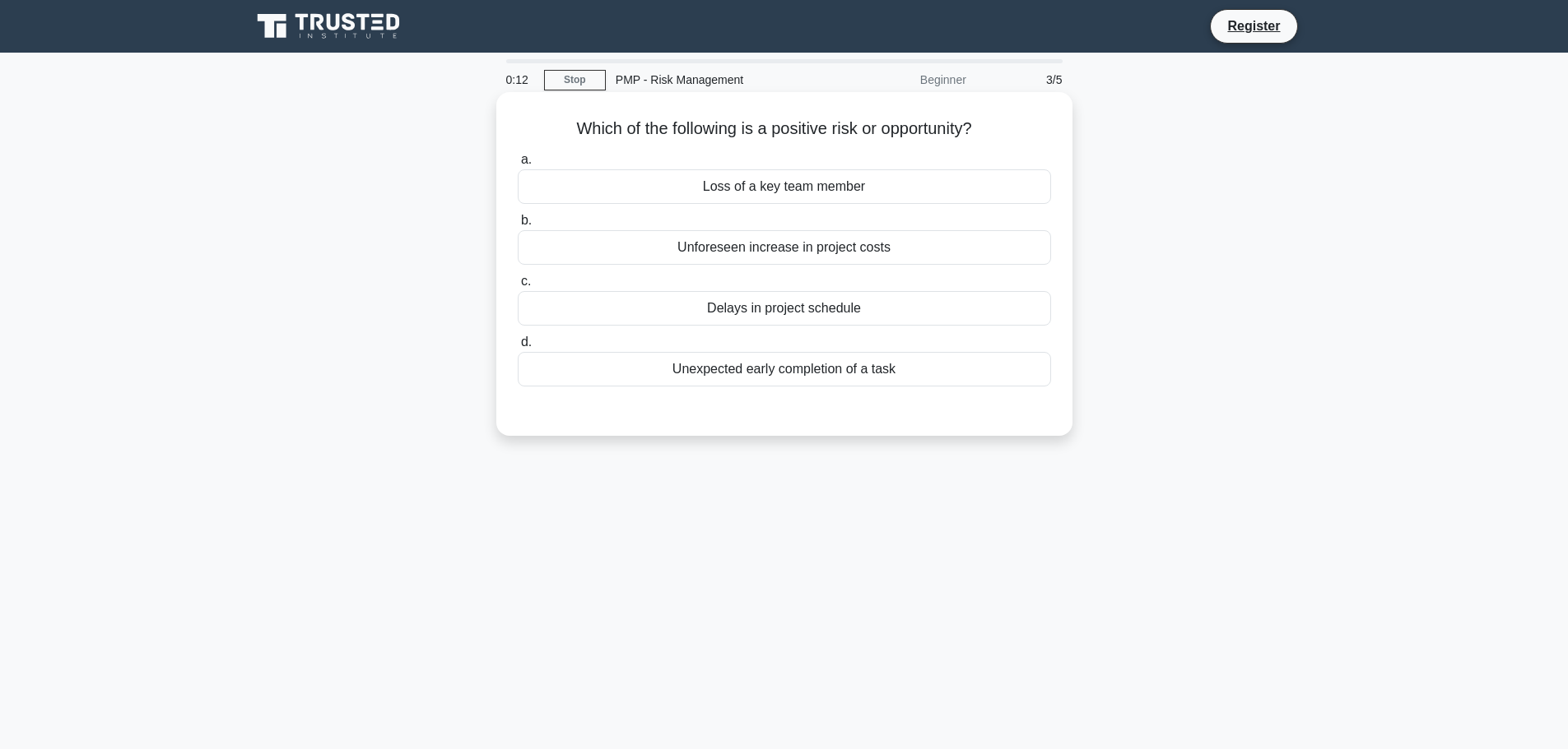
click at [916, 373] on div "Unexpected early completion of a task" at bounding box center [784, 368] width 533 height 34
click at [518, 348] on input "d. Unexpected early completion of a task" at bounding box center [518, 343] width 0 height 11
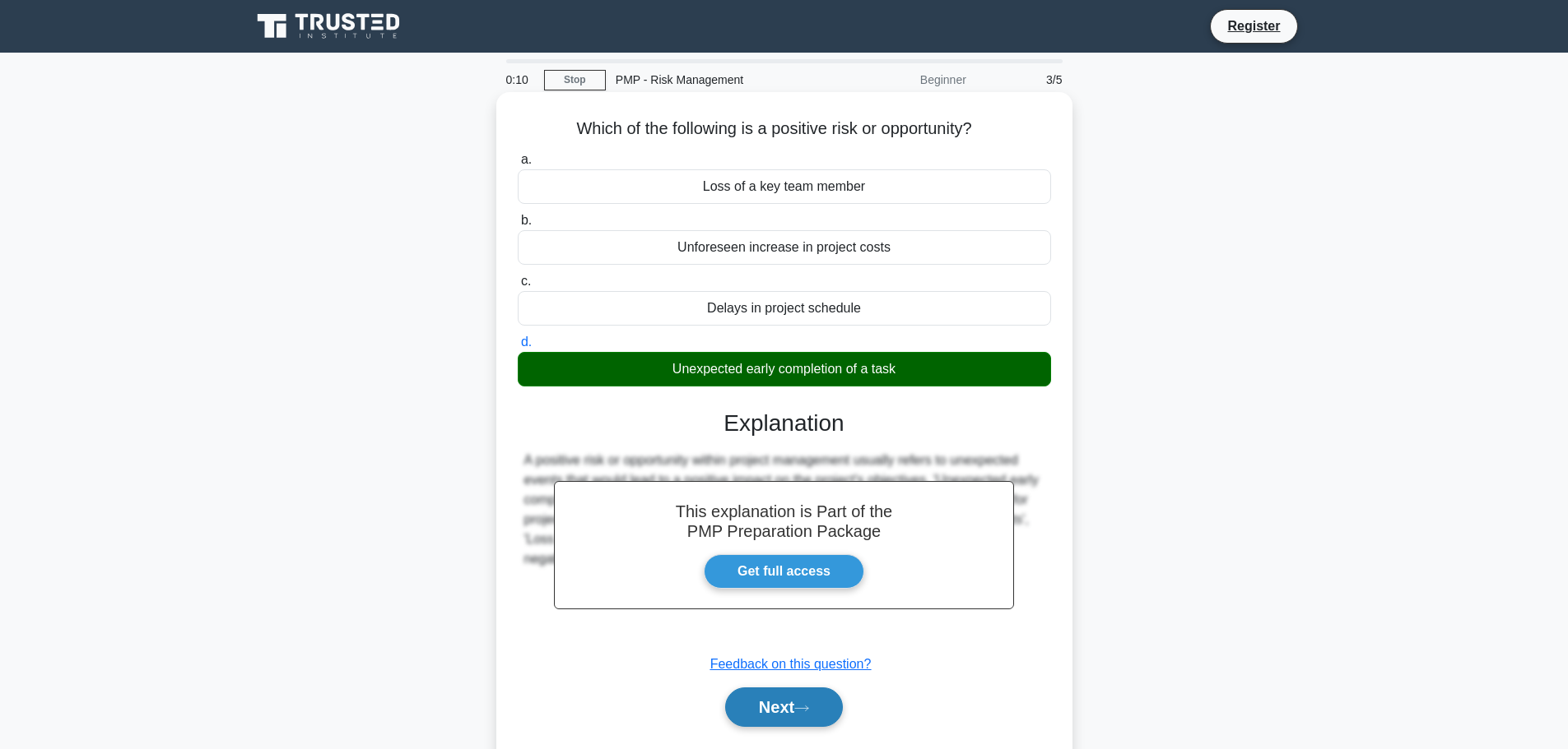
click at [805, 716] on button "Next" at bounding box center [784, 707] width 118 height 39
